Goal: Information Seeking & Learning: Learn about a topic

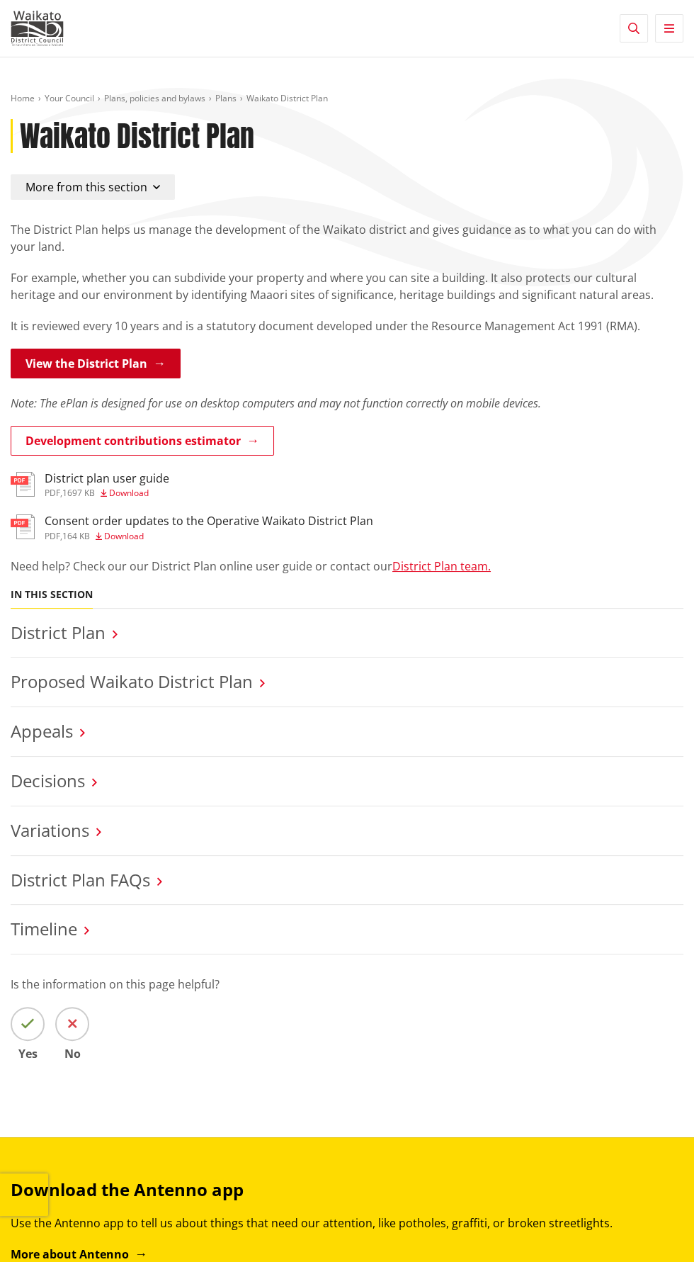
click at [89, 357] on link "View the District Plan" at bounding box center [96, 364] width 170 height 30
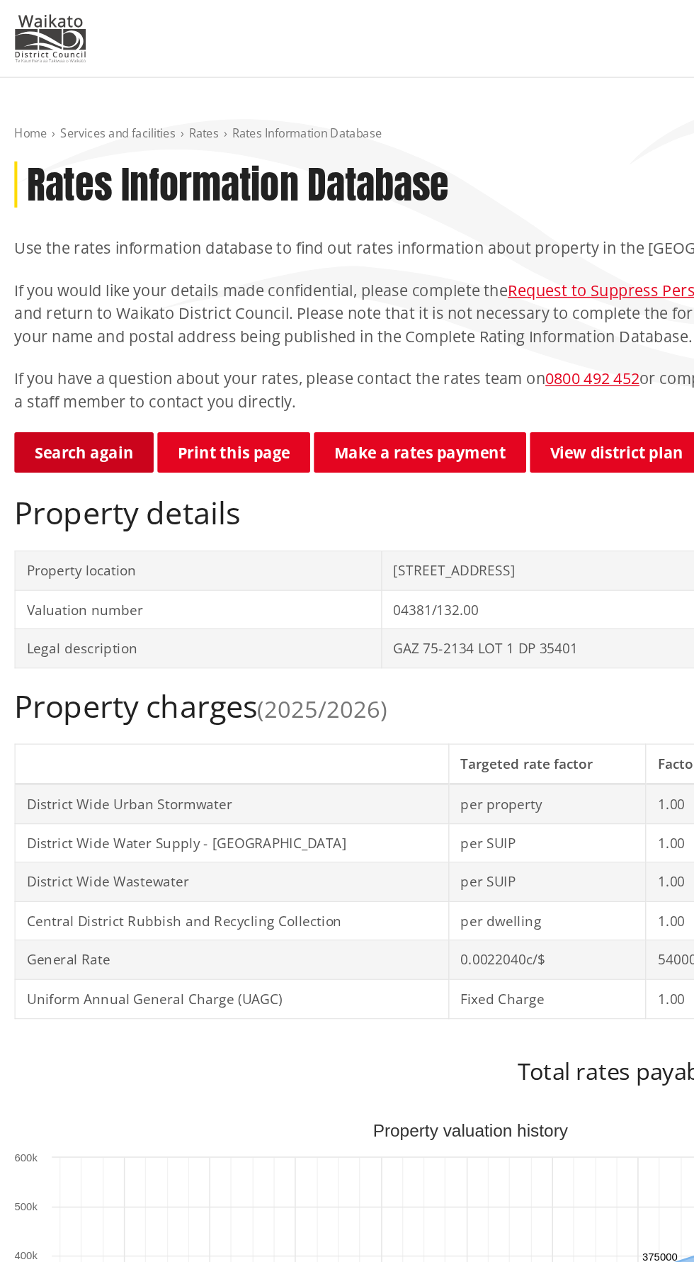
click at [52, 326] on link "Search again" at bounding box center [62, 334] width 103 height 30
click at [55, 331] on link "Search again" at bounding box center [62, 334] width 103 height 30
click at [38, 339] on link "Search again" at bounding box center [62, 334] width 103 height 30
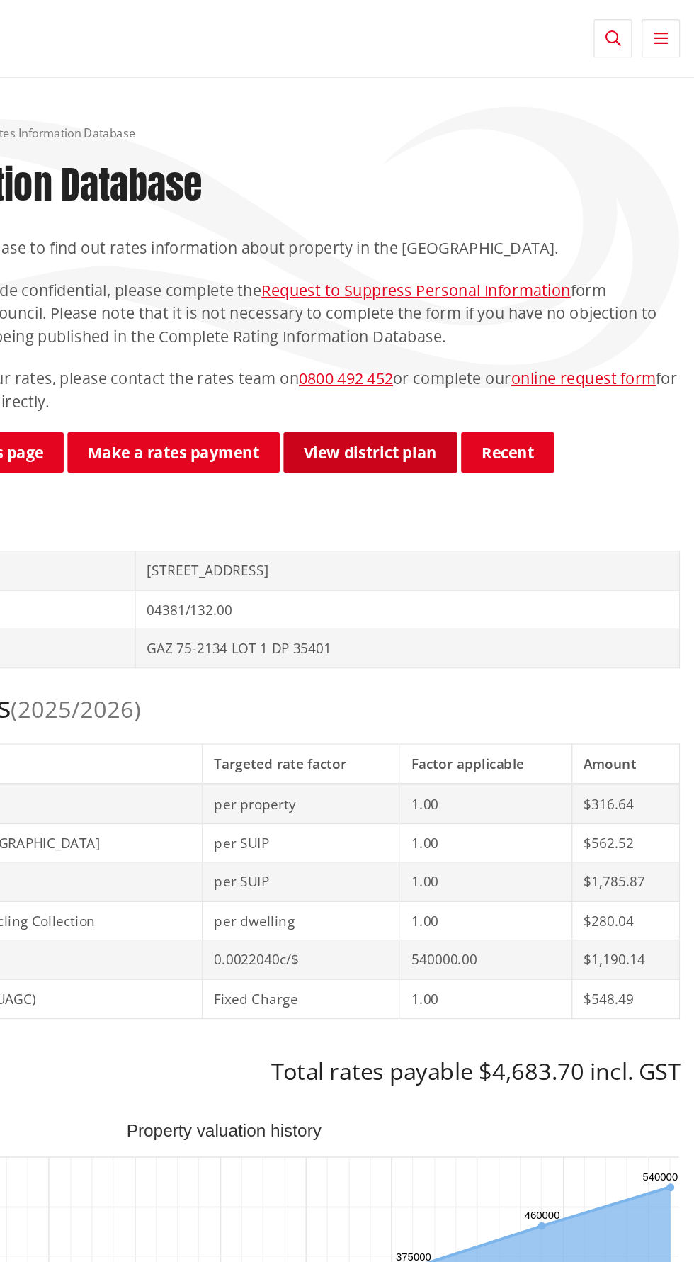
click at [473, 335] on link "View district plan" at bounding box center [455, 334] width 128 height 30
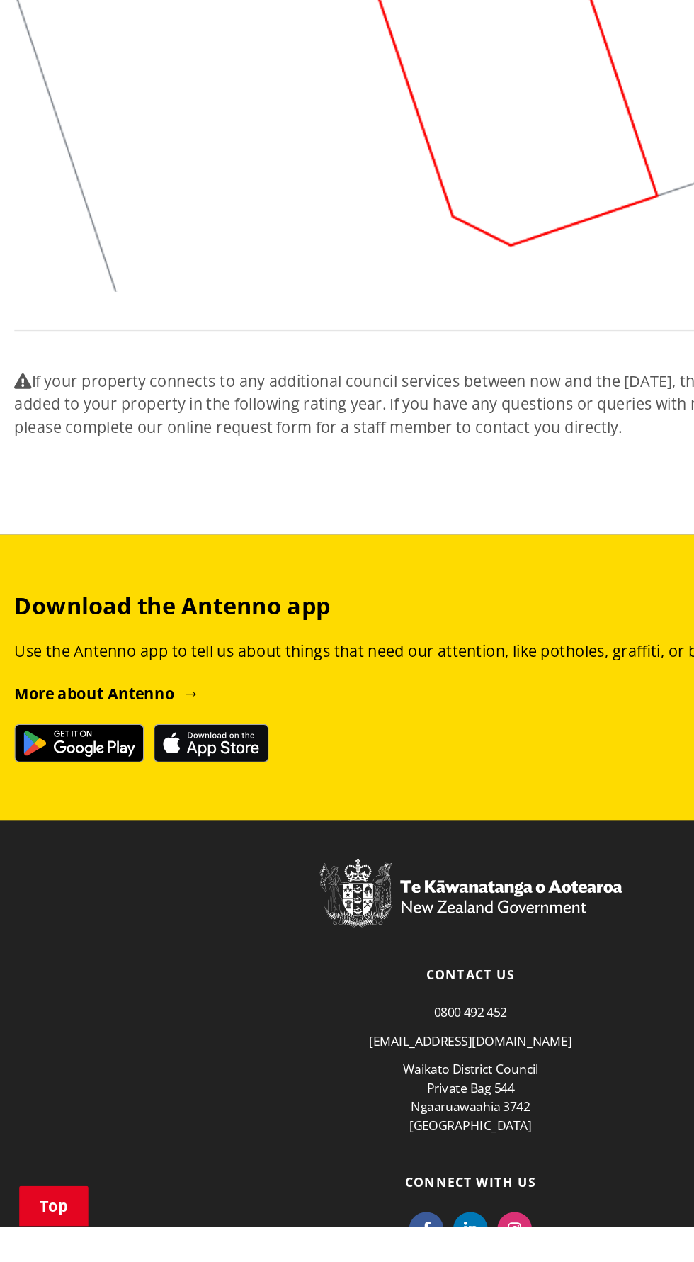
scroll to position [1343, 0]
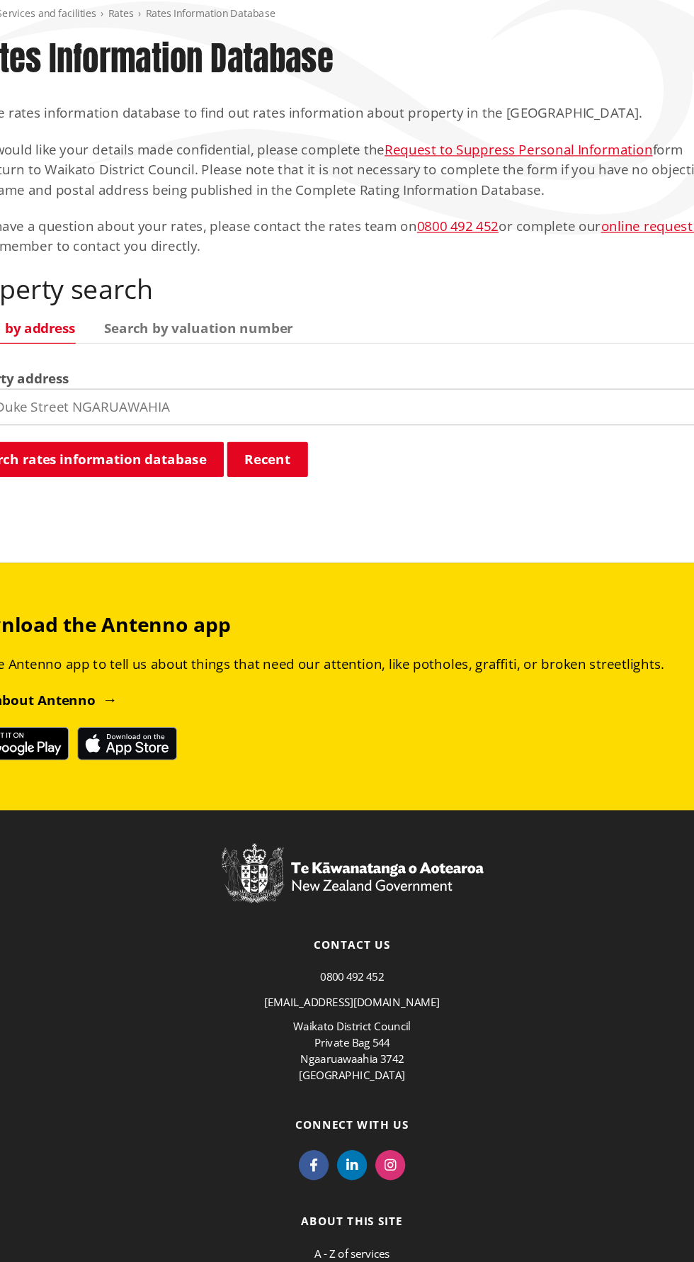
scroll to position [2, 0]
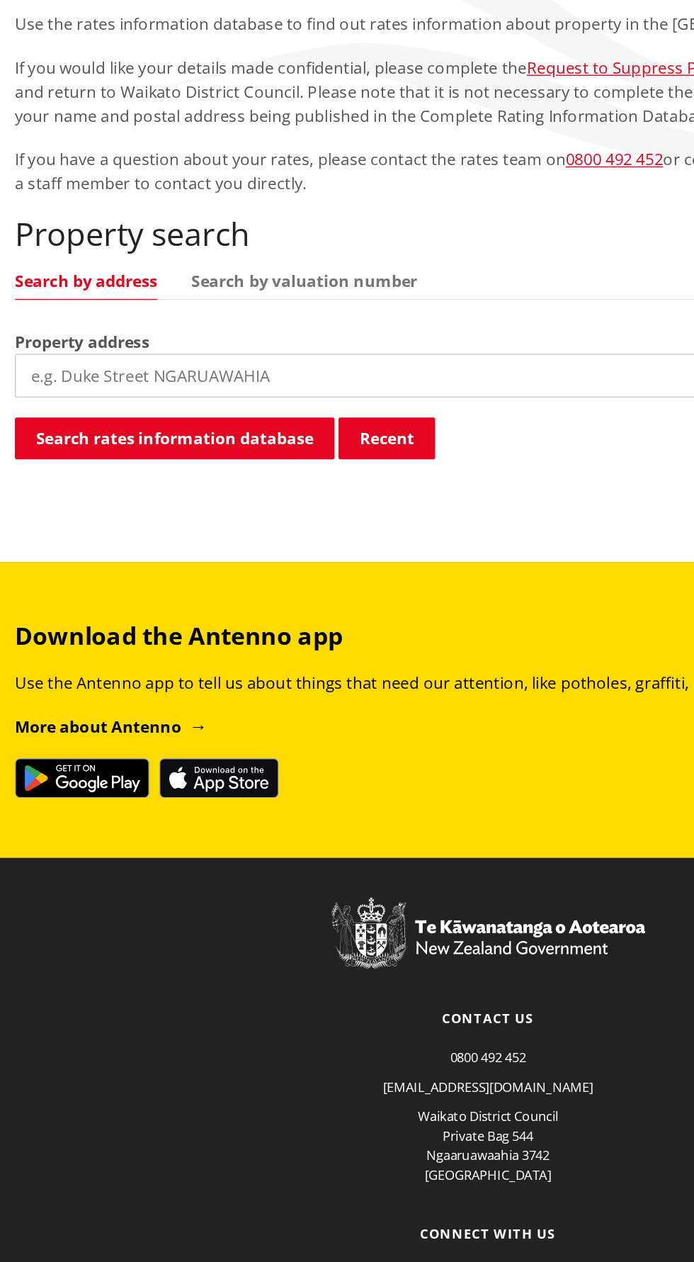
click at [63, 437] on input "search" at bounding box center [347, 430] width 673 height 31
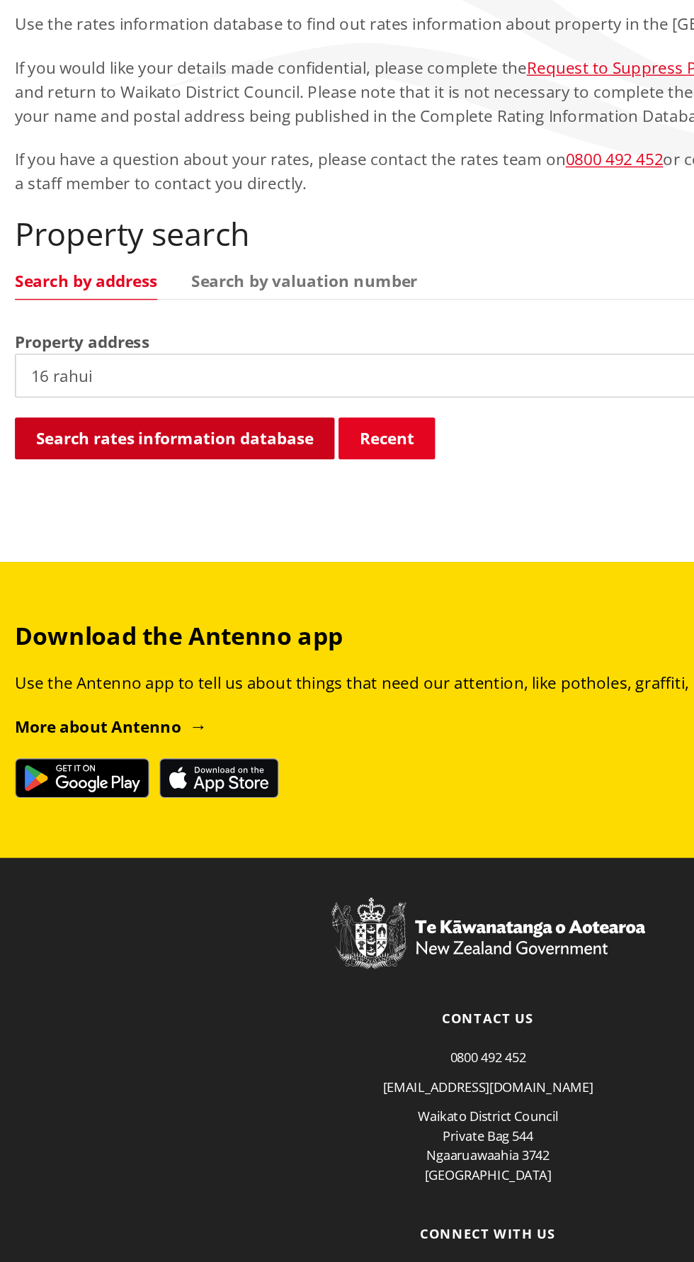
type input "16 rahui"
click at [30, 466] on button "Search rates information database" at bounding box center [124, 476] width 227 height 30
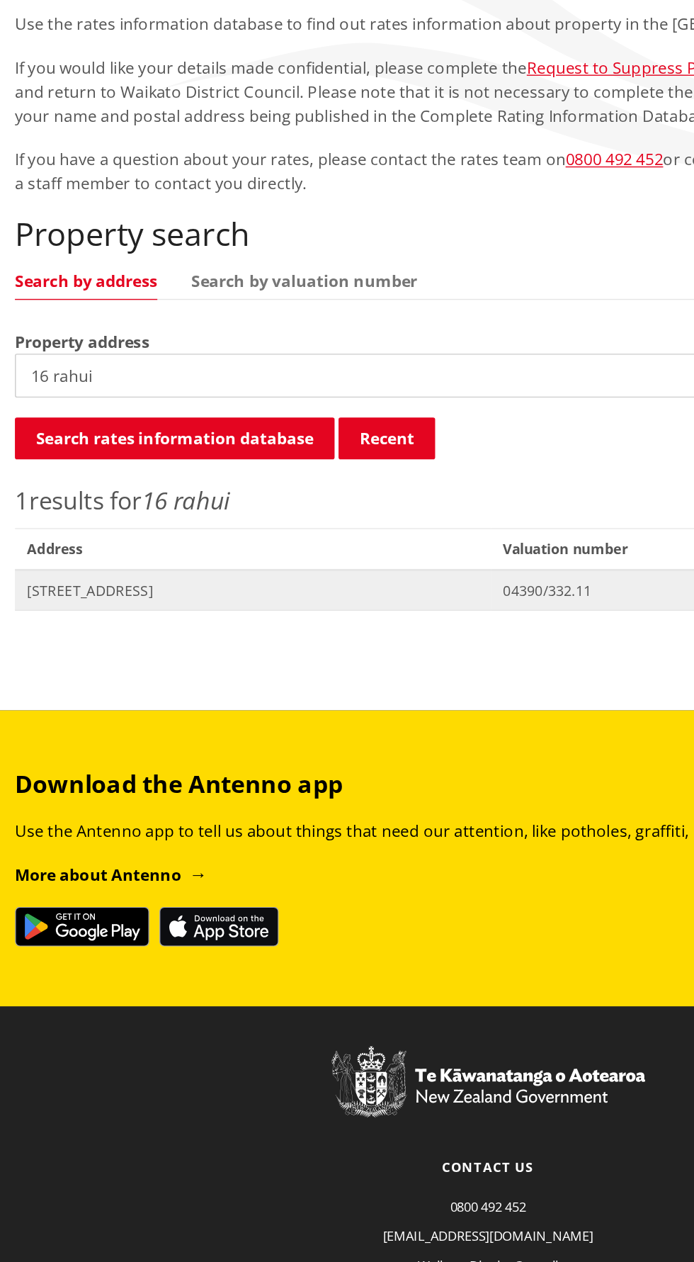
click at [50, 577] on span "[STREET_ADDRESS]" at bounding box center [180, 584] width 322 height 14
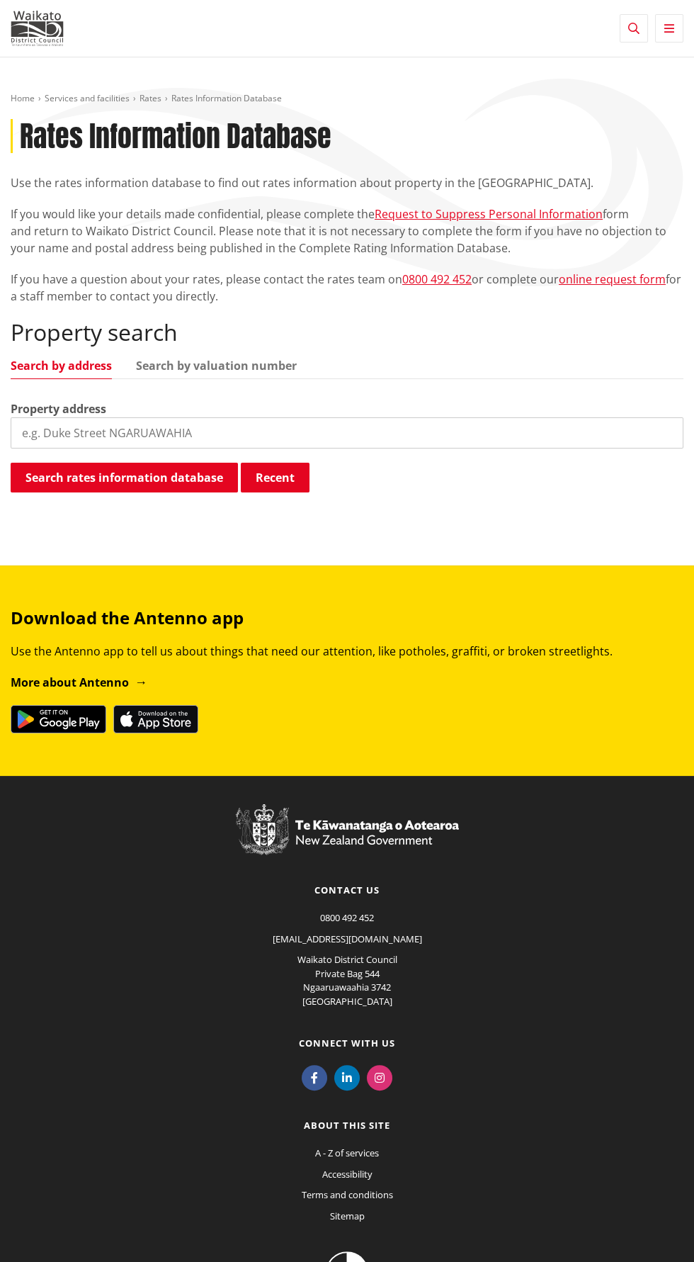
click at [74, 432] on input "search" at bounding box center [347, 432] width 673 height 31
type input "16 rahui"
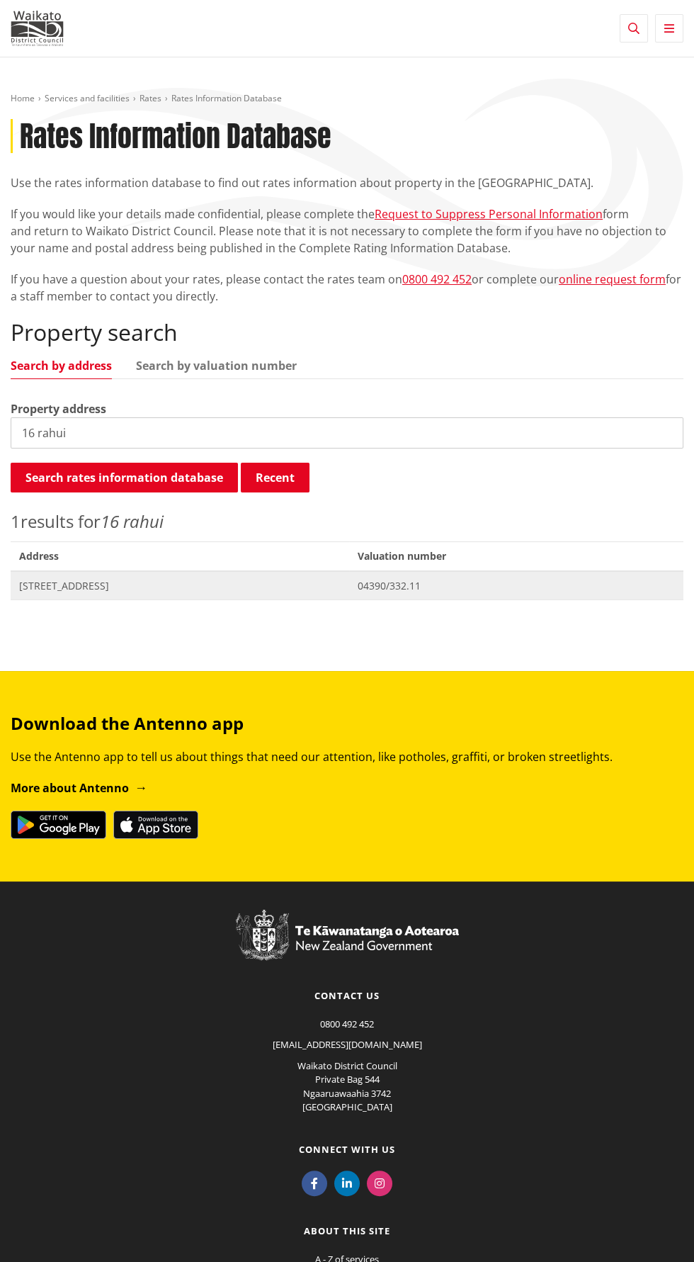
click at [576, 594] on span "Valuation No. 04390/332.11" at bounding box center [516, 585] width 334 height 29
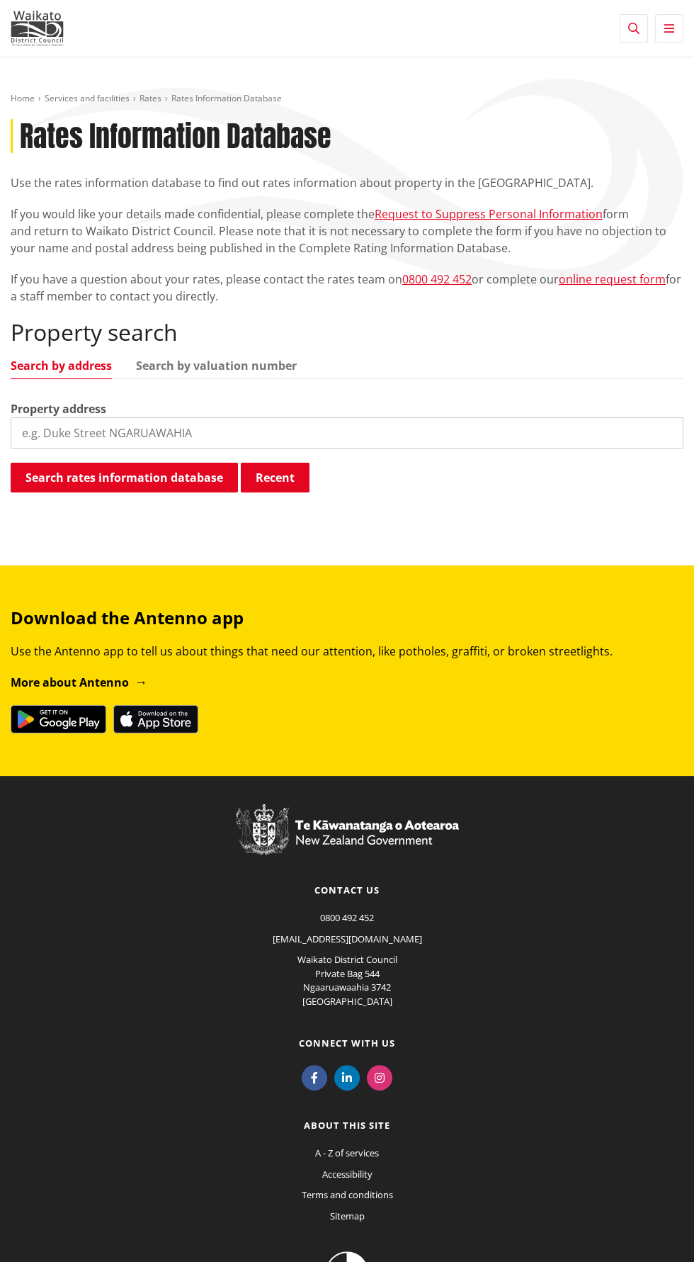
click at [115, 436] on input "search" at bounding box center [347, 432] width 673 height 31
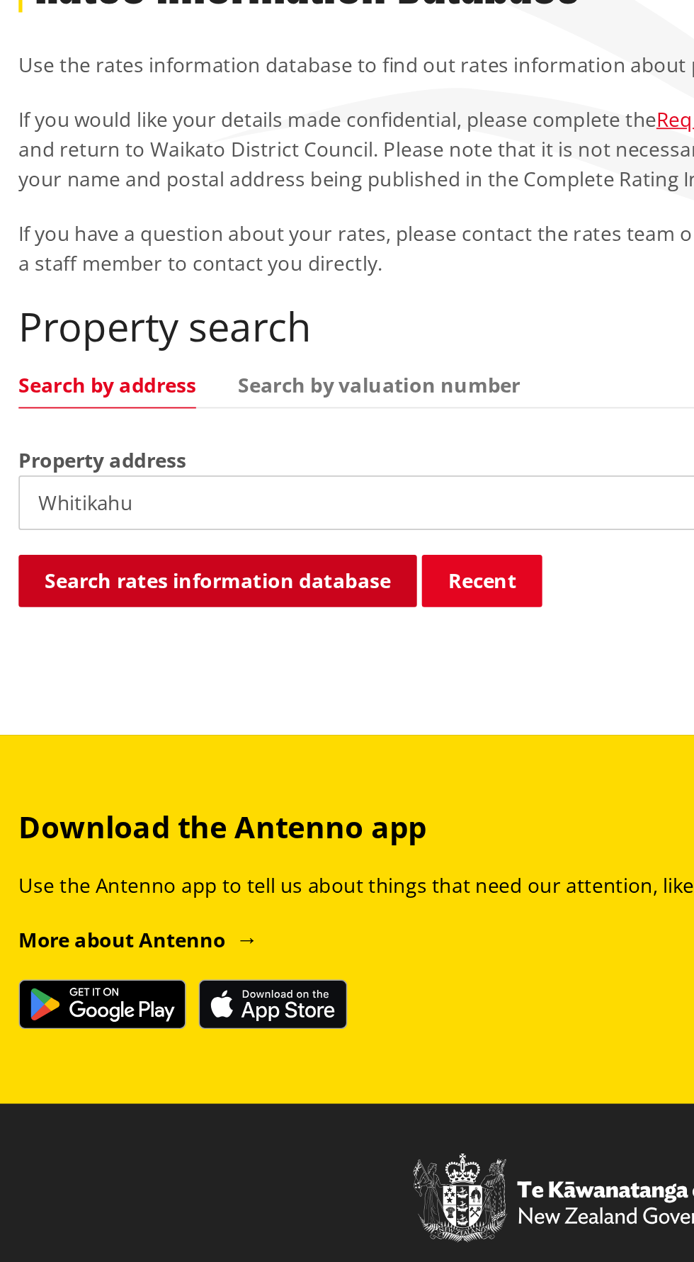
type input "Whitikahu"
click at [46, 476] on button "Search rates information database" at bounding box center [124, 478] width 227 height 30
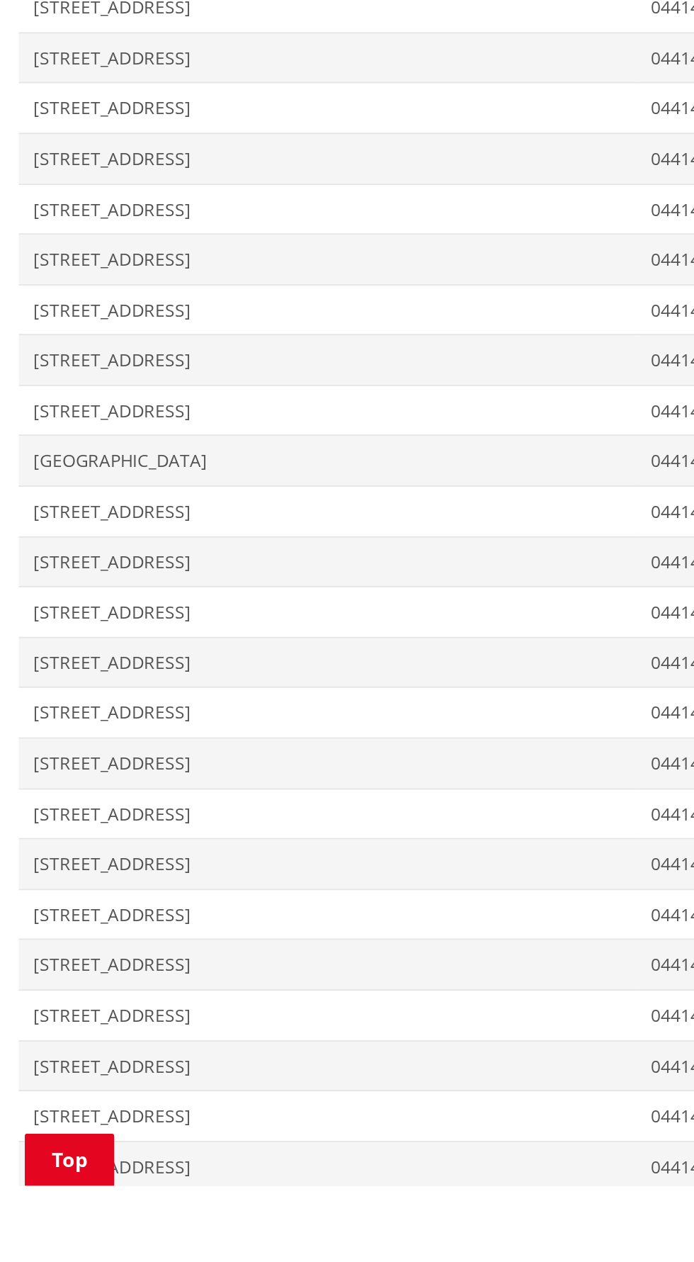
scroll to position [256, 0]
click at [174, 1178] on span "Address [STREET_ADDRESS]" at bounding box center [187, 1192] width 353 height 29
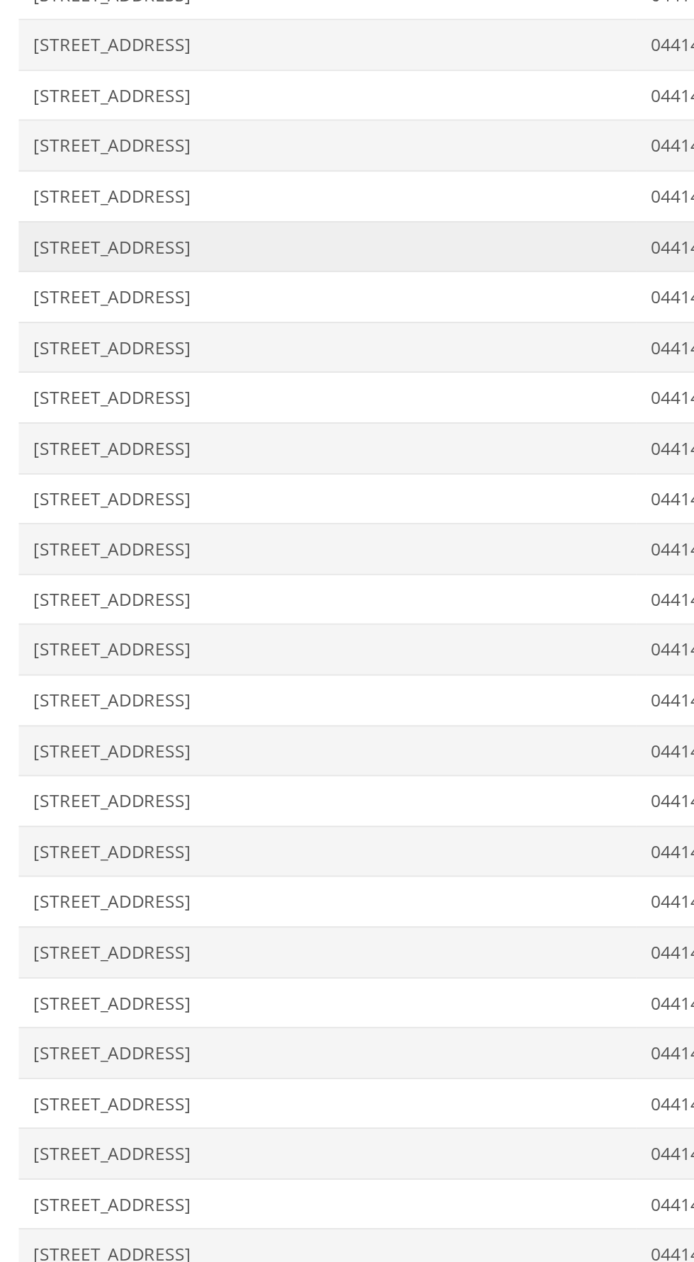
scroll to position [873, 0]
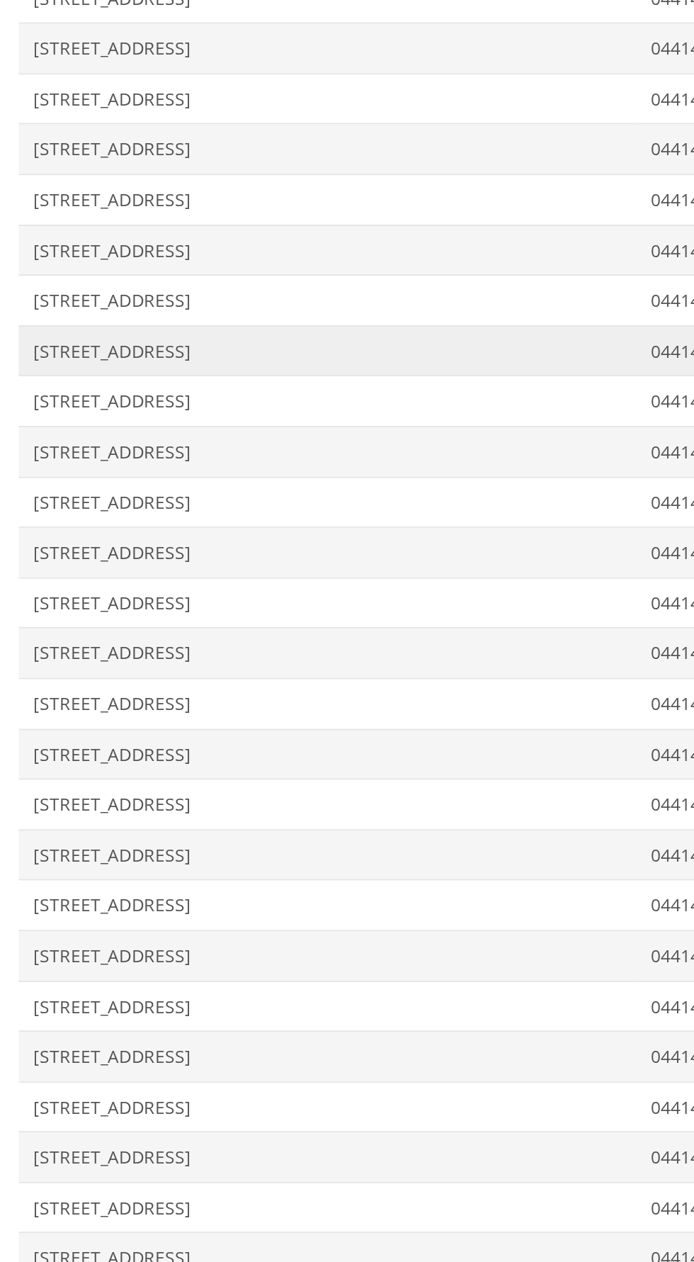
click at [35, 626] on span "[STREET_ADDRESS]" at bounding box center [187, 633] width 336 height 14
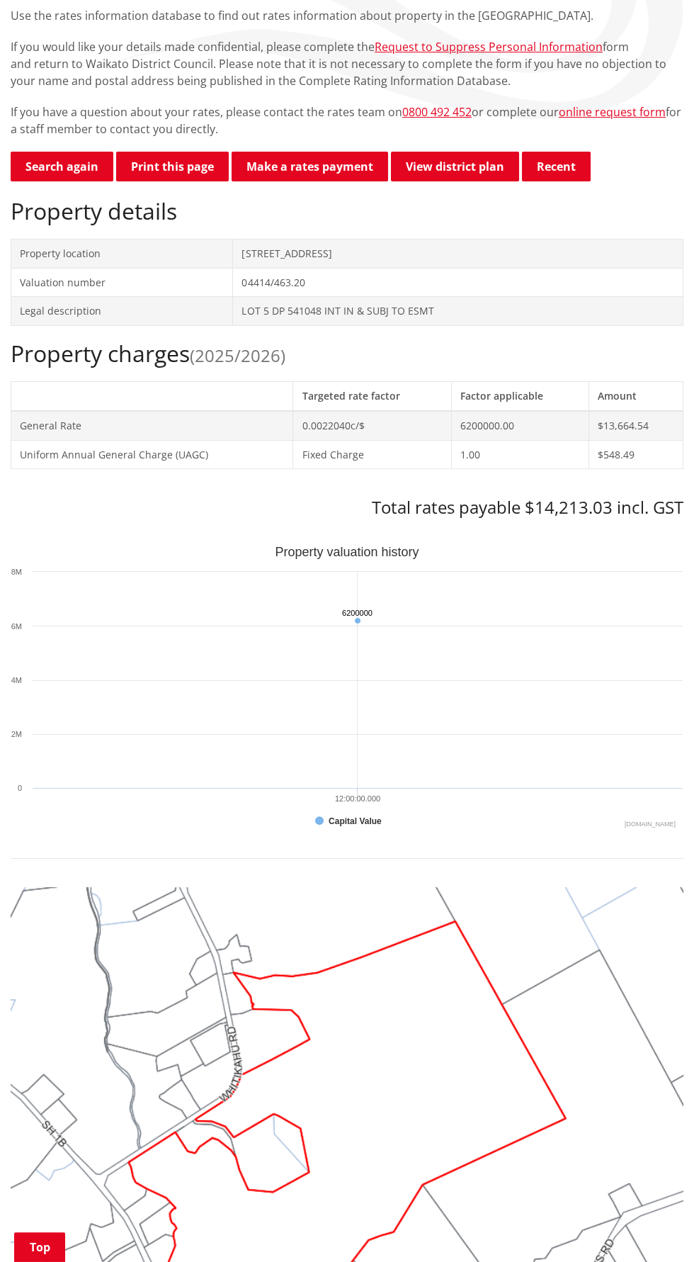
scroll to position [145, 0]
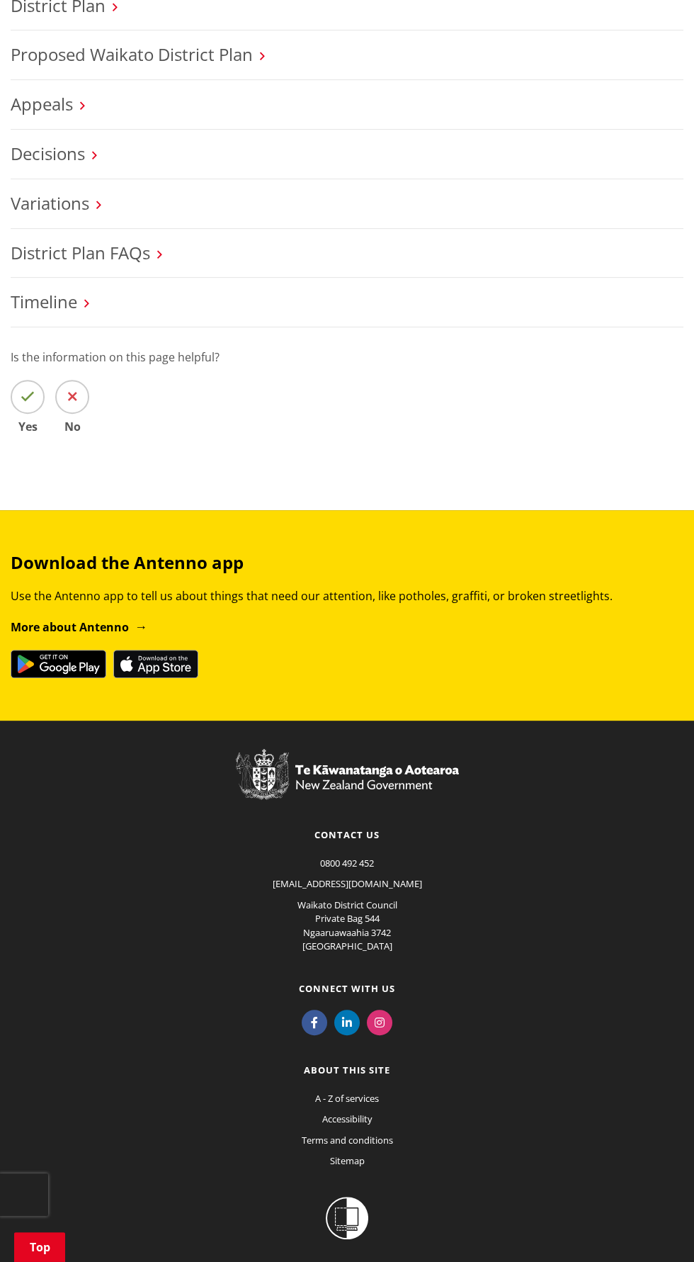
scroll to position [627, 0]
